Goal: Find specific page/section: Find specific page/section

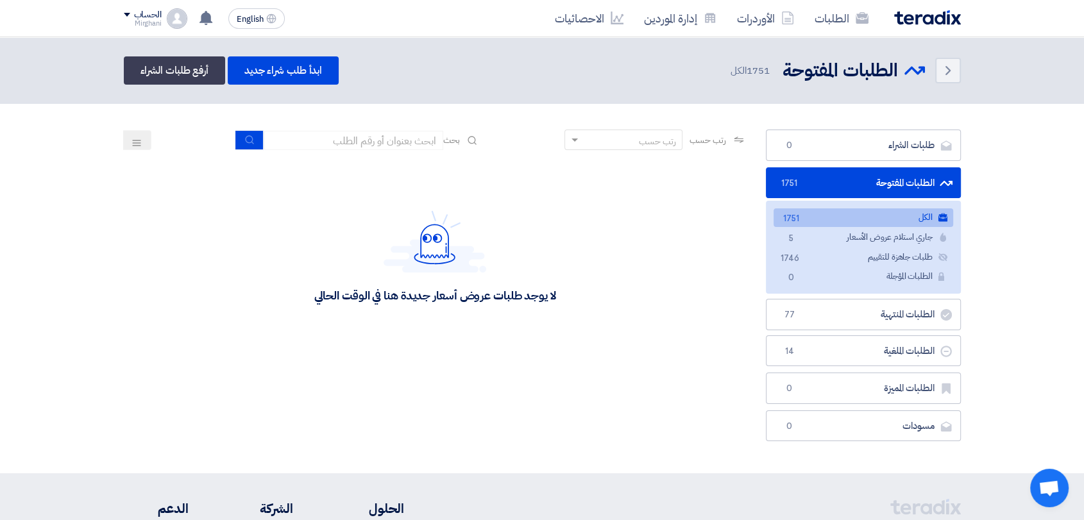
drag, startPoint x: 348, startPoint y: 160, endPoint x: 348, endPoint y: 151, distance: 8.4
click at [348, 160] on div "لا يوجد طلبات عروض أسعار جديدة هنا في الوقت الحالي" at bounding box center [435, 256] width 623 height 193
drag, startPoint x: 350, startPoint y: 141, endPoint x: 395, endPoint y: 139, distance: 45.0
click at [350, 141] on input at bounding box center [354, 140] width 180 height 19
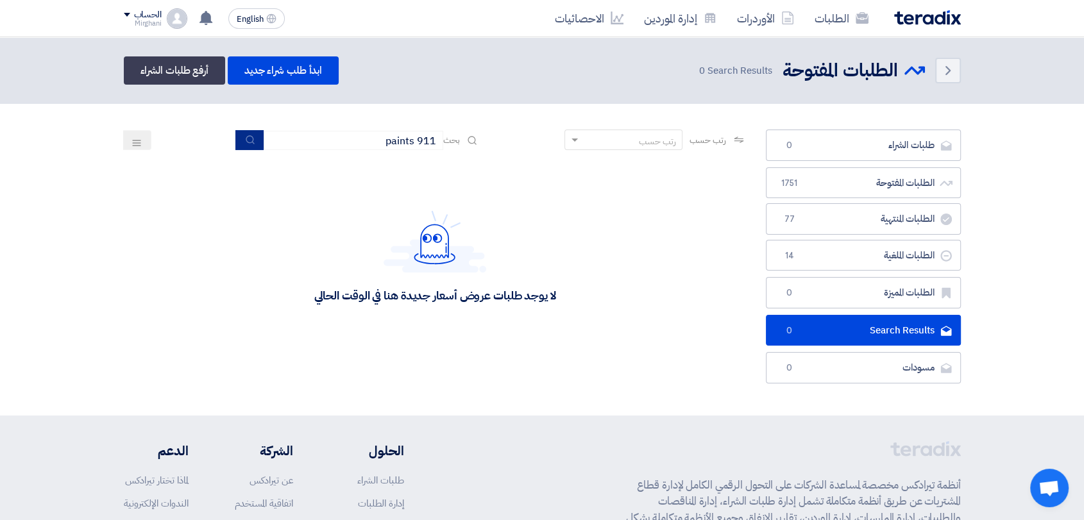
click at [246, 145] on button "submit" at bounding box center [249, 140] width 28 height 20
drag, startPoint x: 375, startPoint y: 141, endPoint x: 411, endPoint y: 144, distance: 36.7
click at [411, 144] on input "911 paints" at bounding box center [354, 140] width 180 height 19
type input "911"
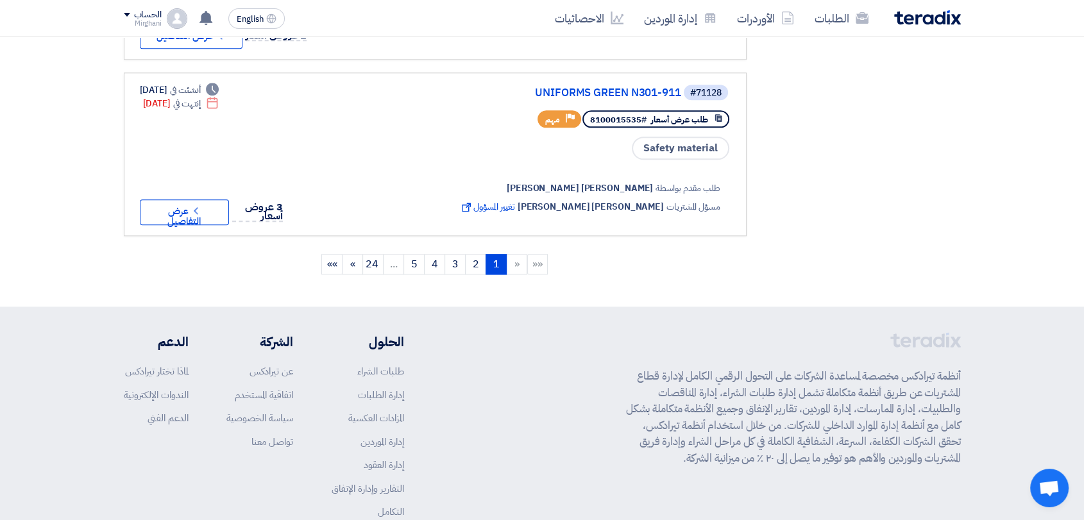
scroll to position [1593, 0]
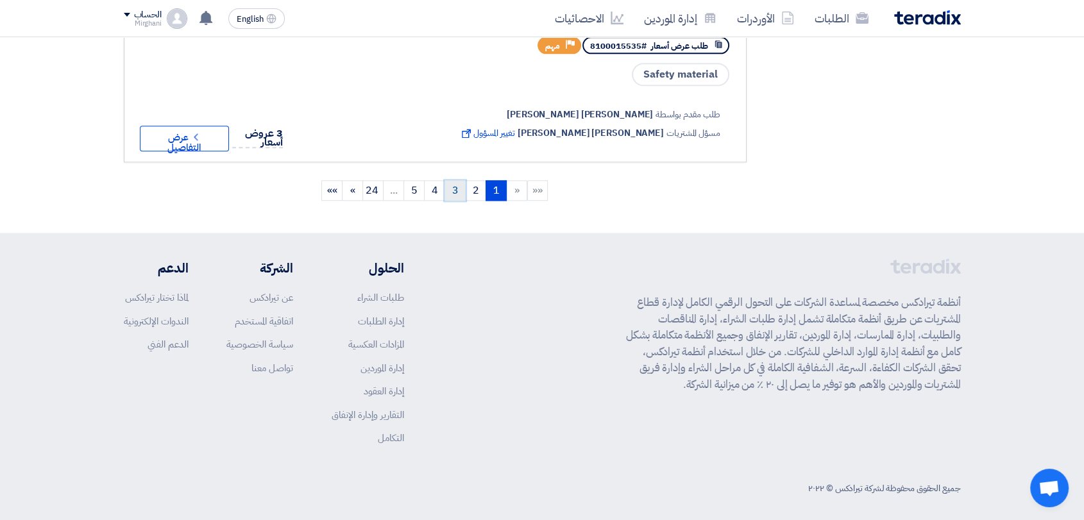
click at [453, 187] on link "3" at bounding box center [455, 190] width 21 height 21
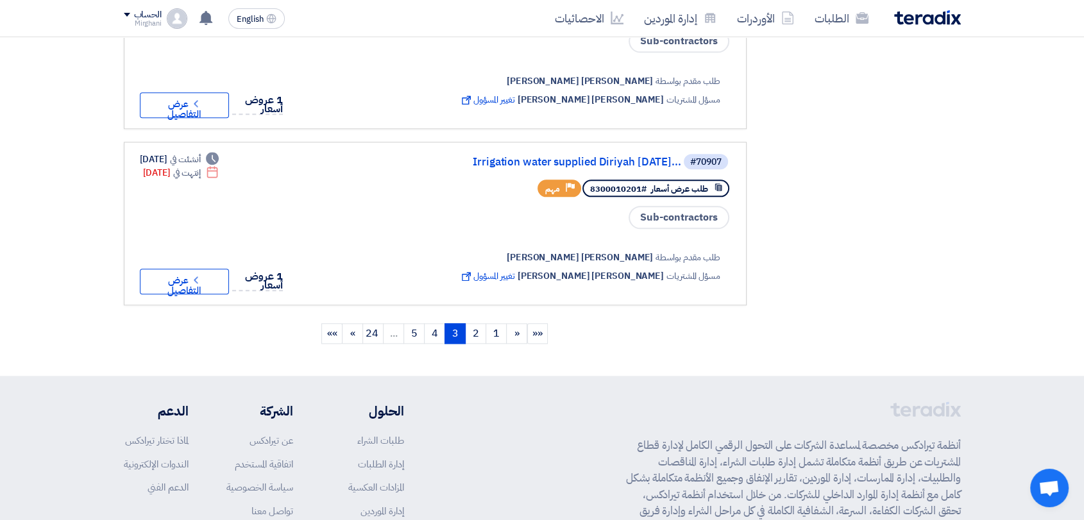
scroll to position [1497, 0]
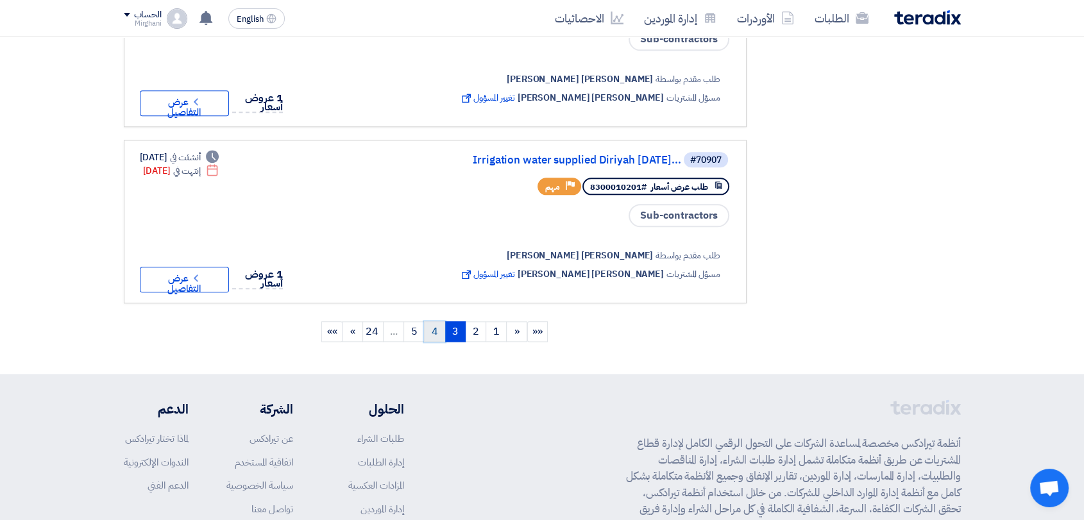
click at [440, 321] on link "4" at bounding box center [434, 331] width 21 height 21
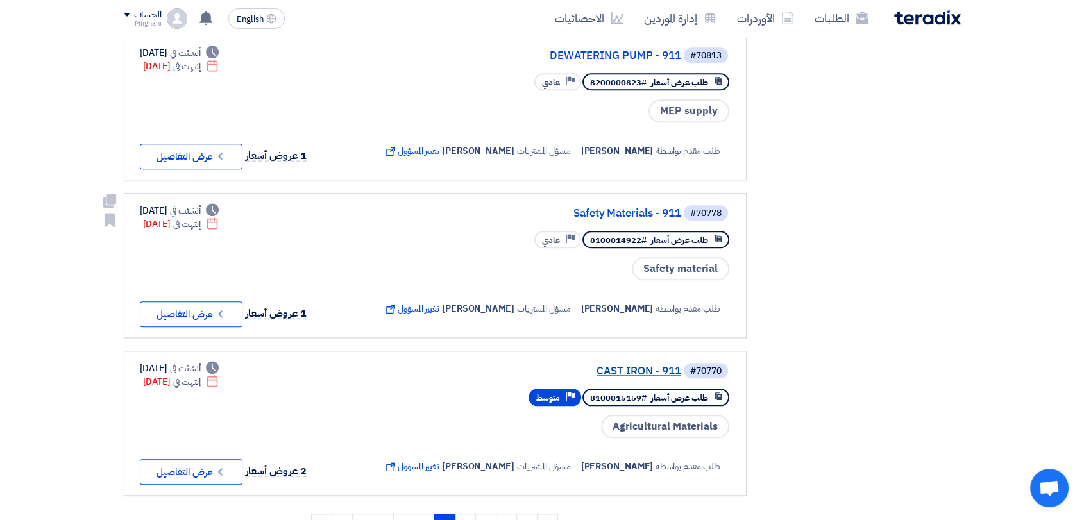
scroll to position [1355, 0]
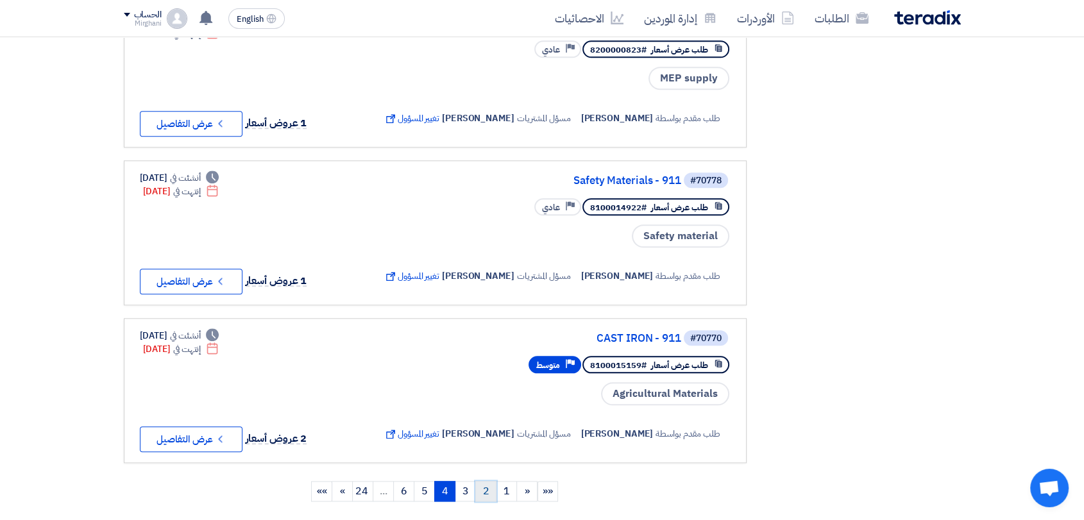
click at [481, 481] on link "2" at bounding box center [485, 491] width 21 height 21
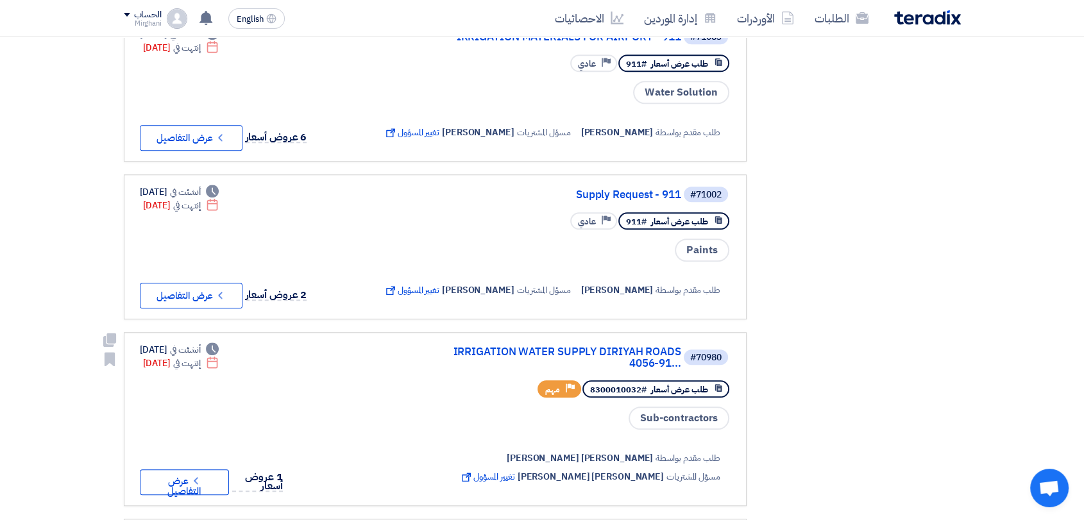
scroll to position [1140, 0]
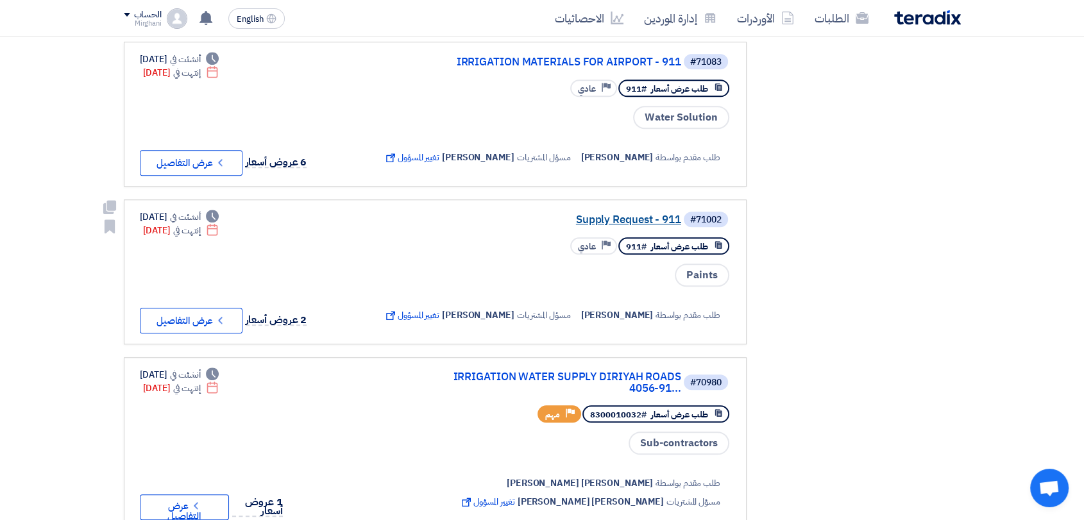
click at [621, 214] on link "Supply Request - 911" at bounding box center [553, 220] width 257 height 12
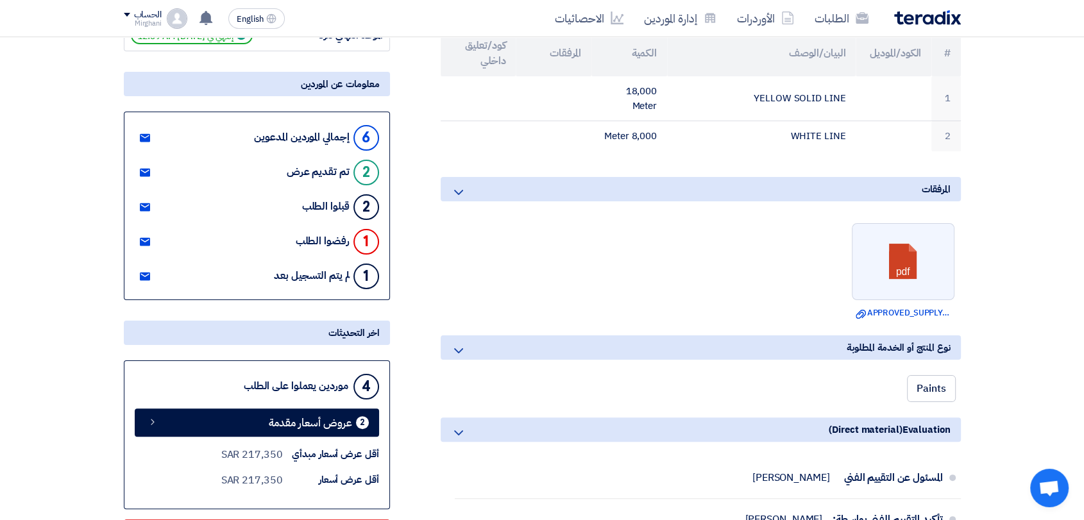
scroll to position [214, 0]
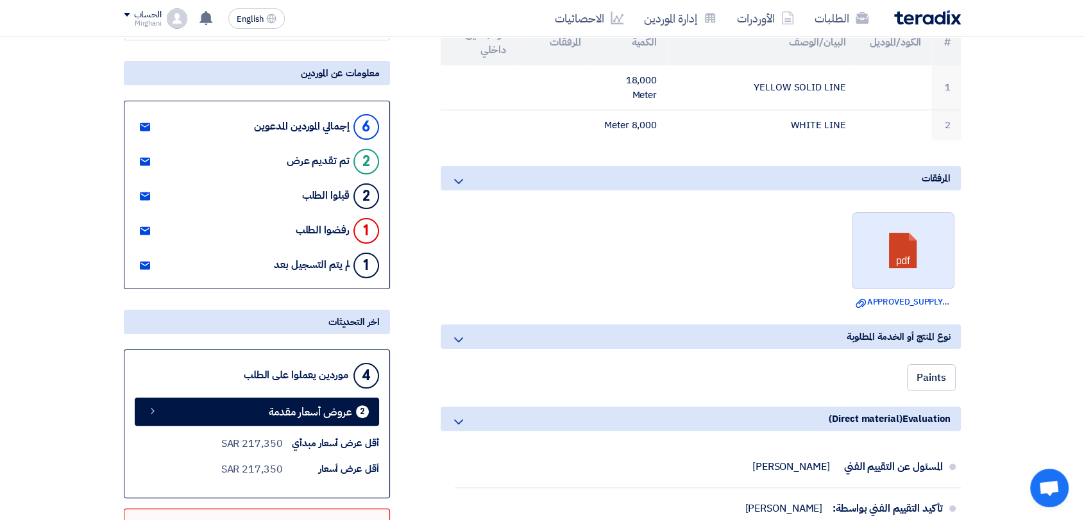
click at [889, 256] on link at bounding box center [904, 251] width 103 height 77
